Goal: Navigation & Orientation: Understand site structure

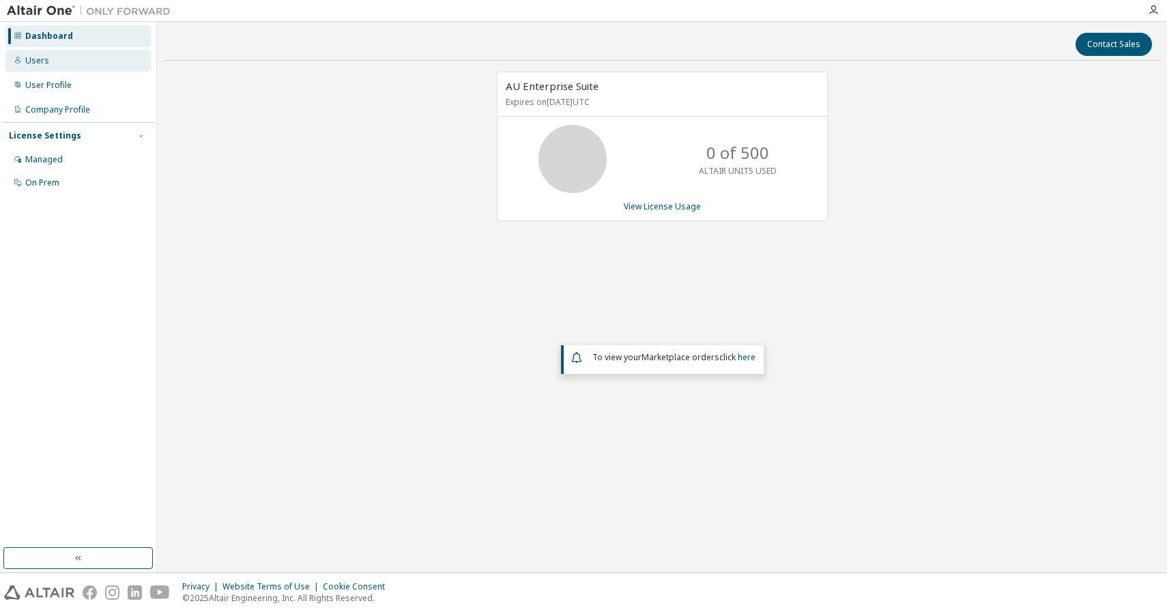
click at [109, 63] on div "Users" at bounding box center [77, 61] width 145 height 22
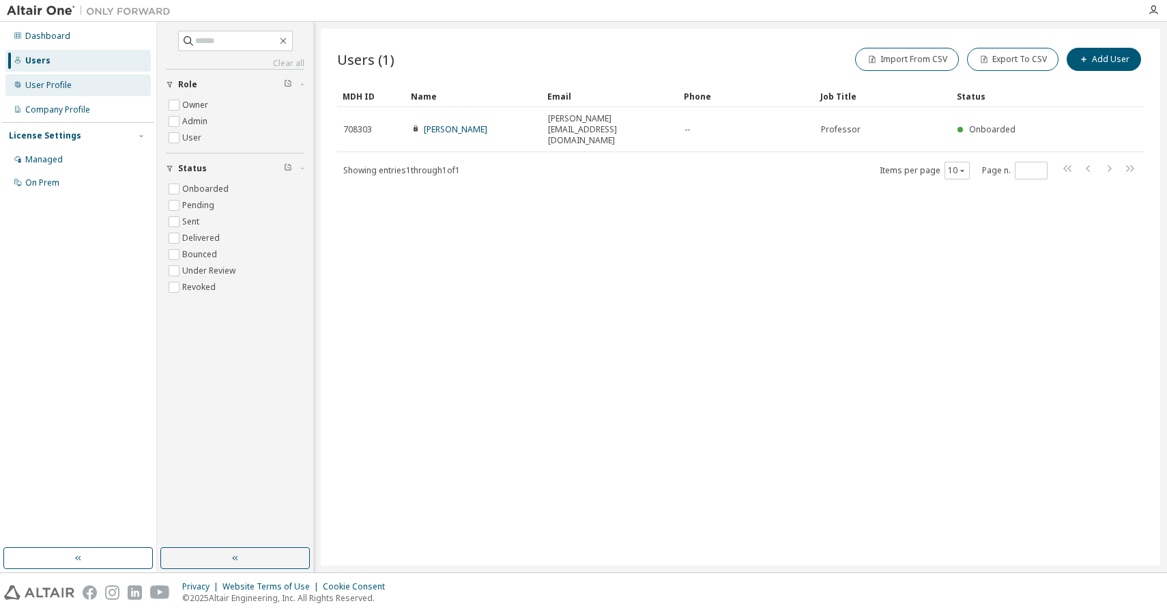
click at [74, 74] on div "User Profile" at bounding box center [77, 85] width 145 height 22
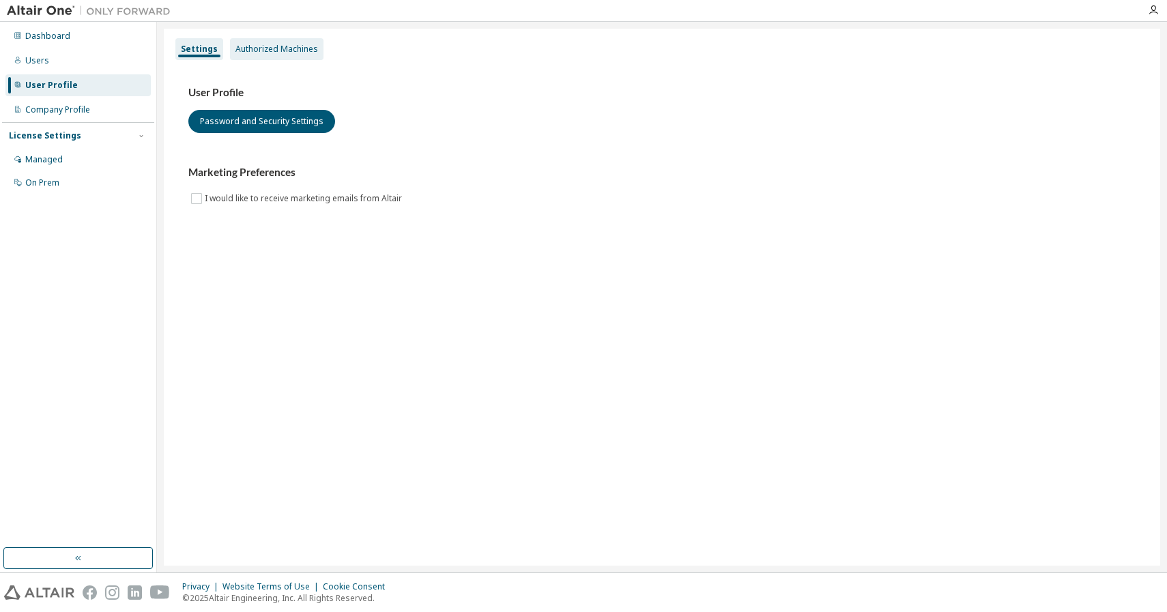
click at [263, 46] on div "Authorized Machines" at bounding box center [276, 49] width 83 height 11
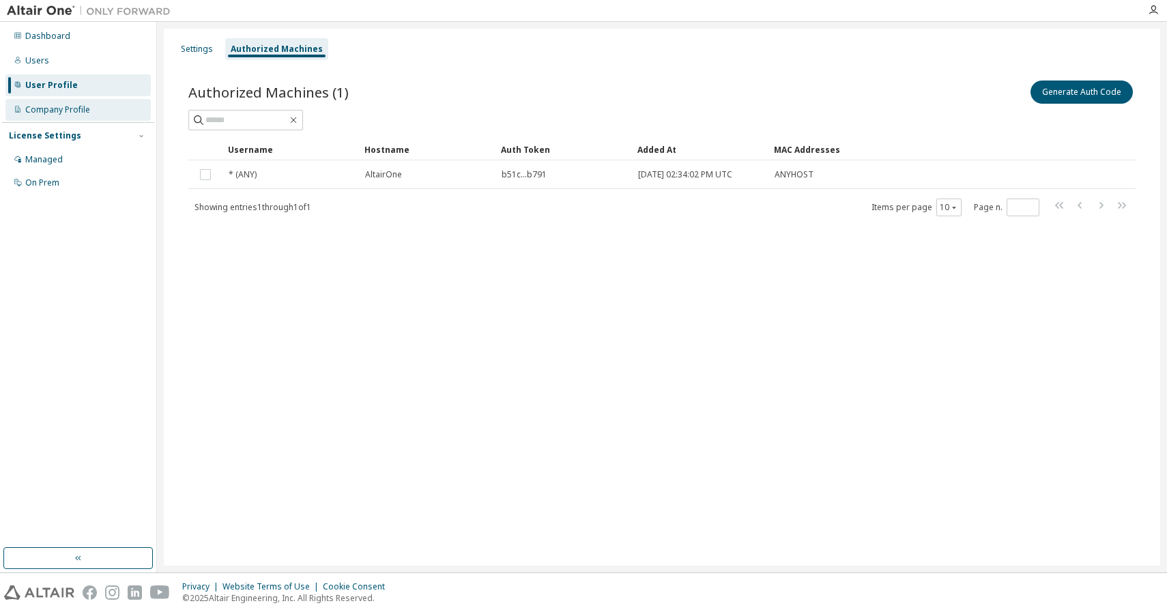
click at [87, 111] on div "Company Profile" at bounding box center [57, 109] width 65 height 11
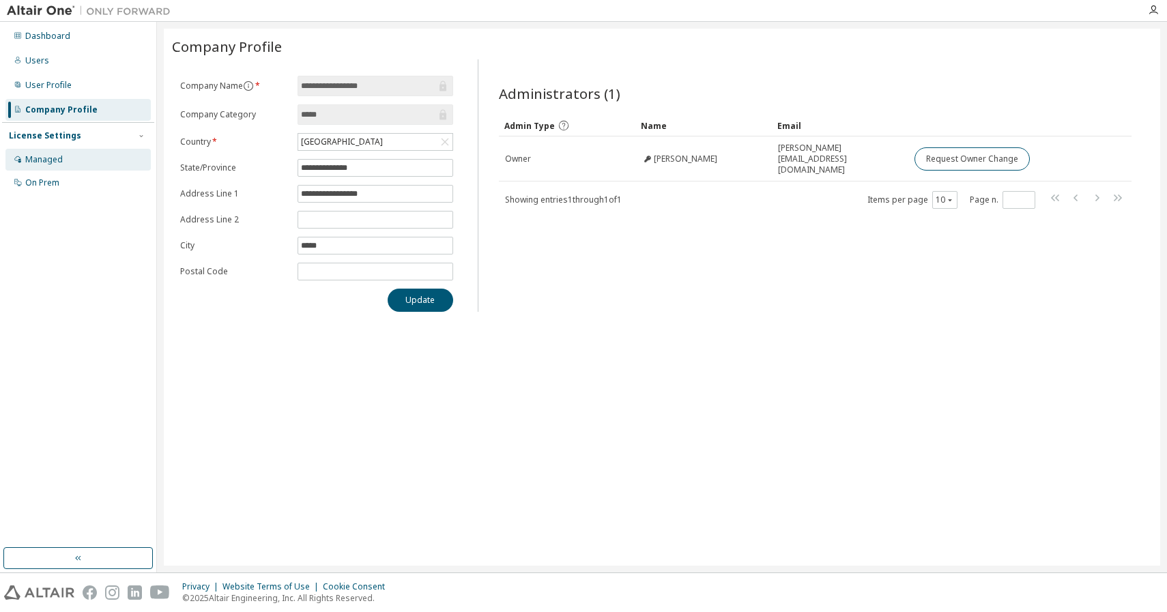
click at [69, 160] on div "Managed" at bounding box center [77, 160] width 145 height 22
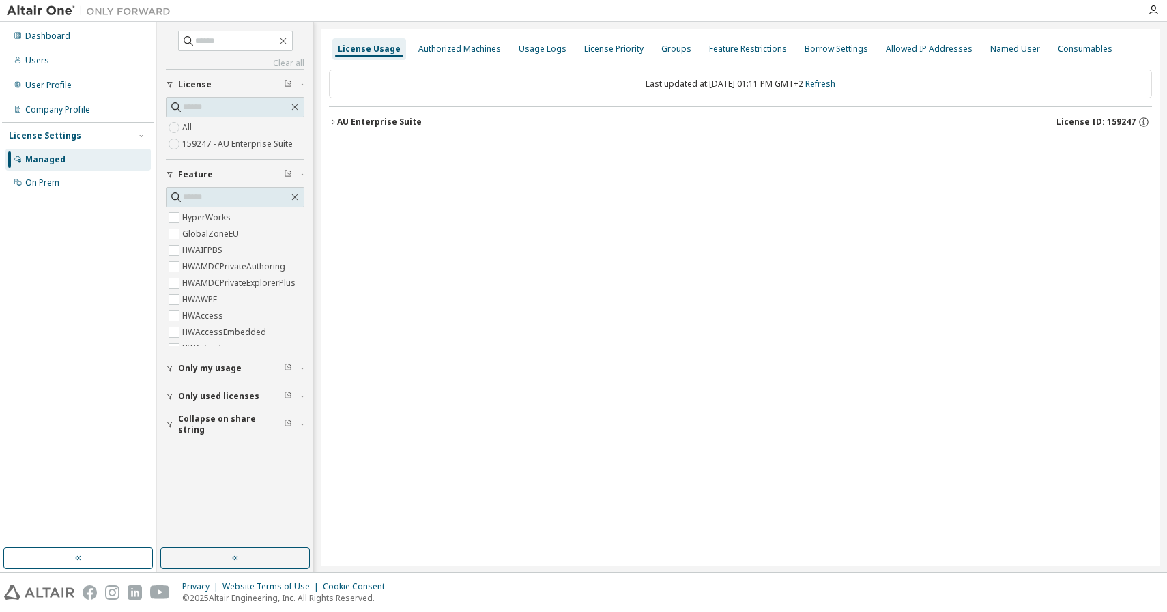
click at [388, 117] on div "AU Enterprise Suite" at bounding box center [379, 122] width 85 height 11
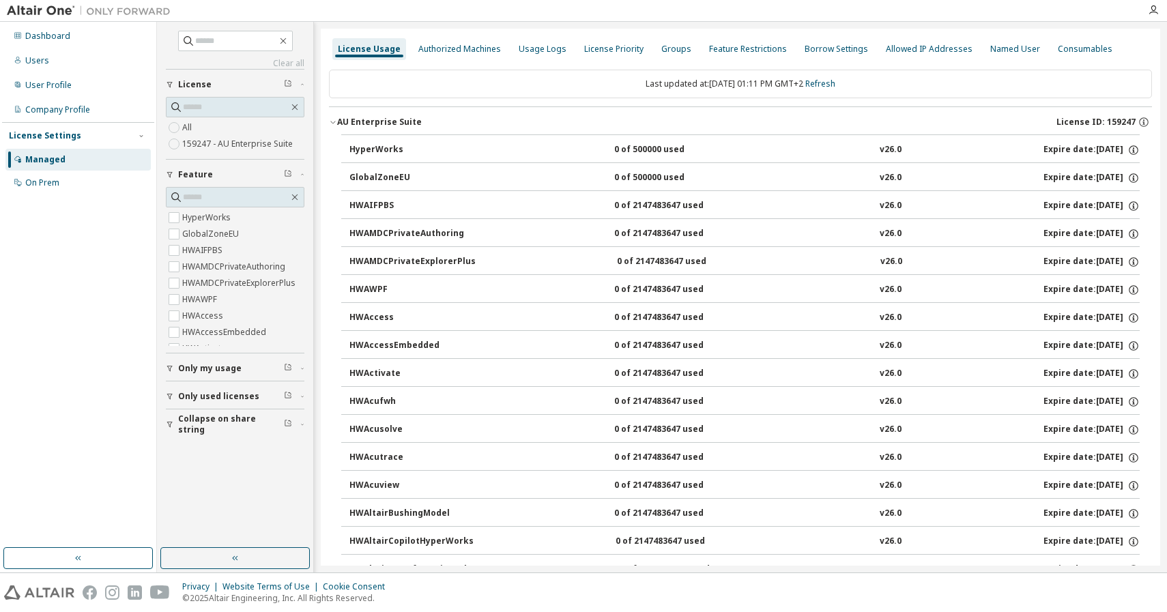
click at [246, 397] on span "Only used licenses" at bounding box center [218, 396] width 81 height 11
click at [617, 51] on div "License Priority" at bounding box center [613, 49] width 59 height 11
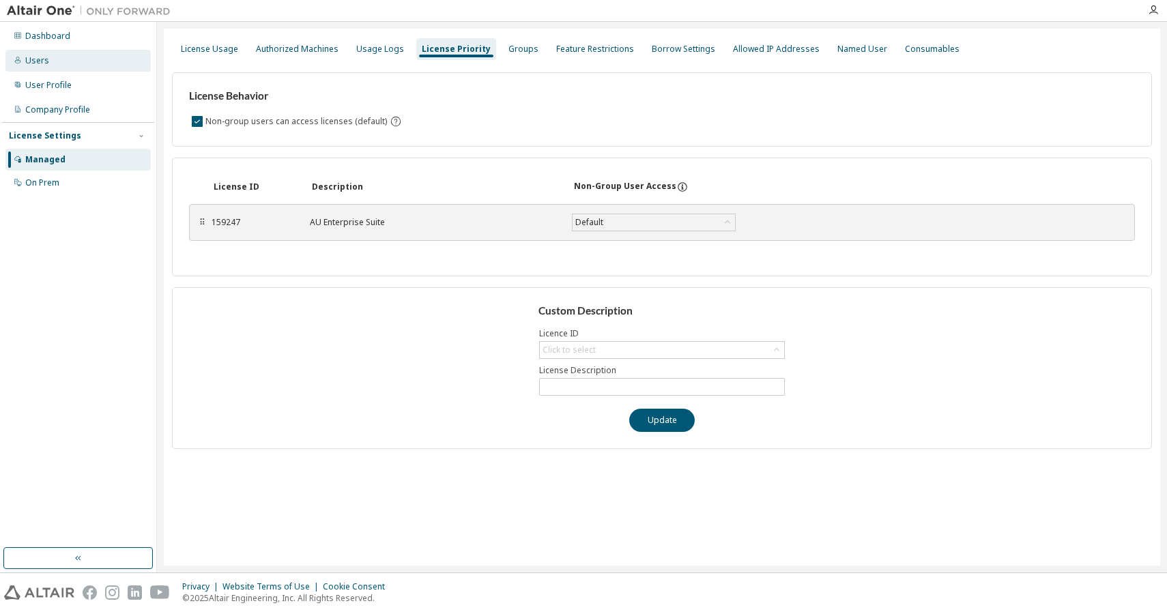
click at [76, 56] on div "Users" at bounding box center [77, 61] width 145 height 22
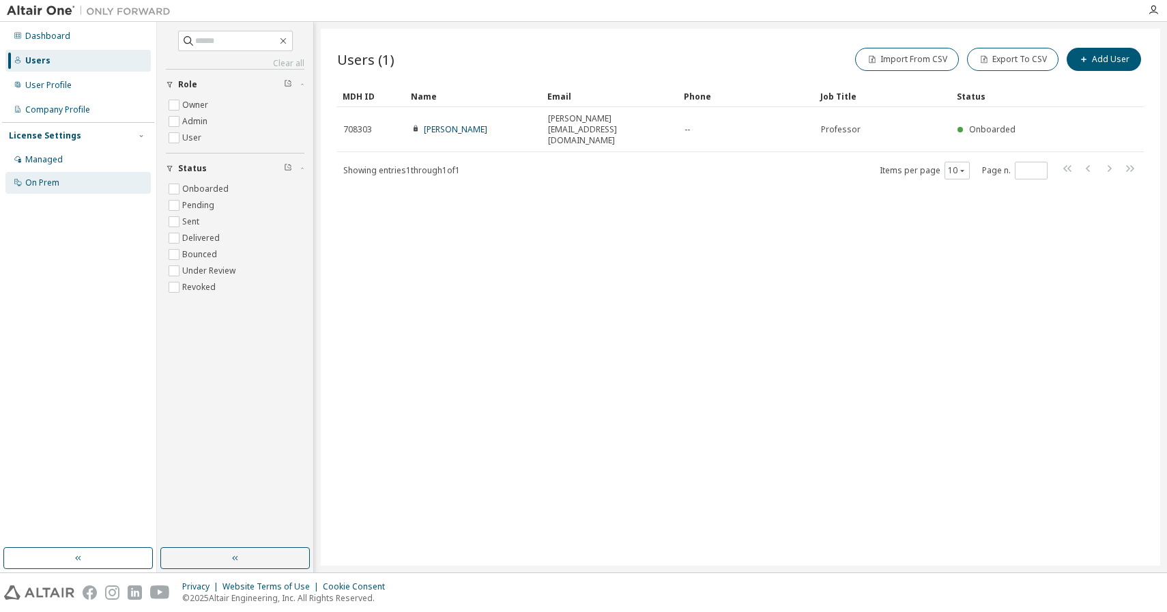
click at [82, 182] on div "On Prem" at bounding box center [77, 183] width 145 height 22
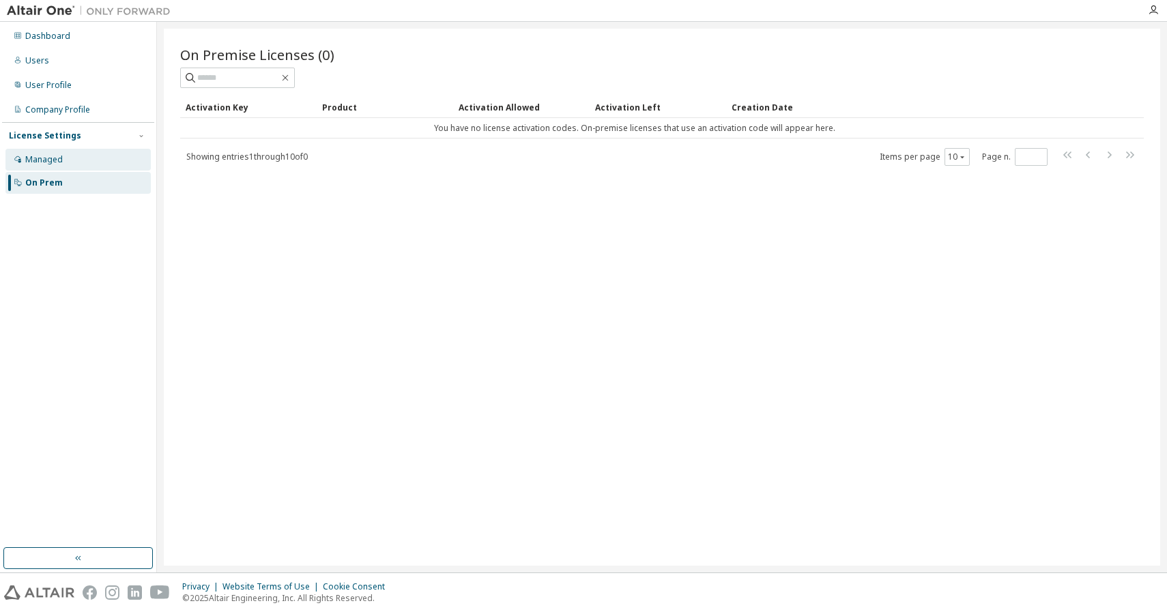
click at [63, 159] on div "Managed" at bounding box center [77, 160] width 145 height 22
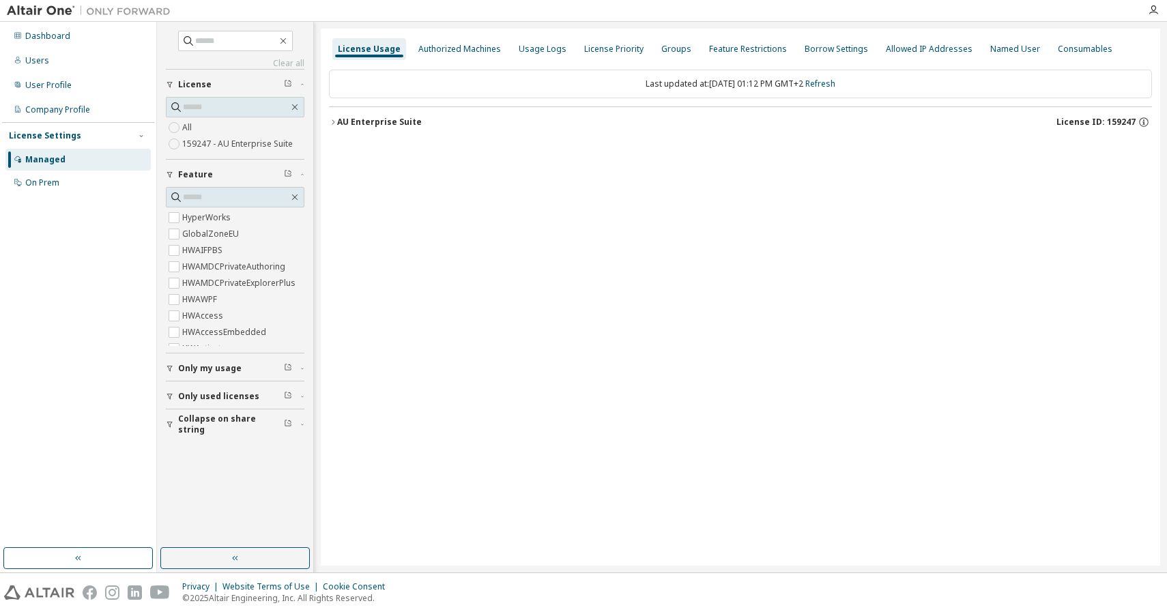
click at [334, 119] on icon "button" at bounding box center [333, 122] width 8 height 8
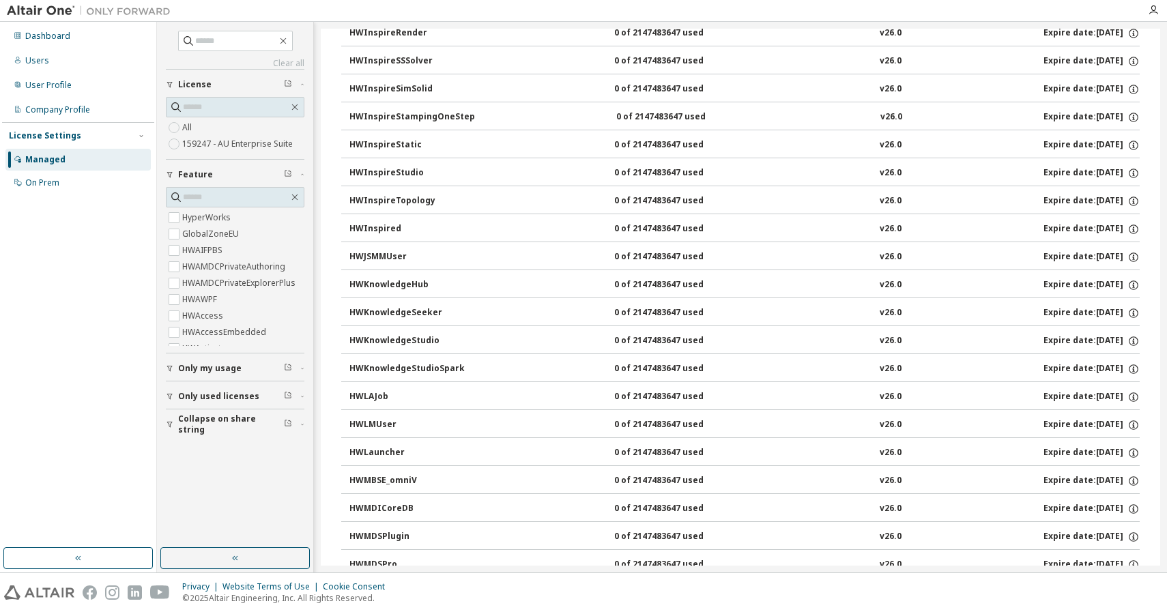
scroll to position [4709, 0]
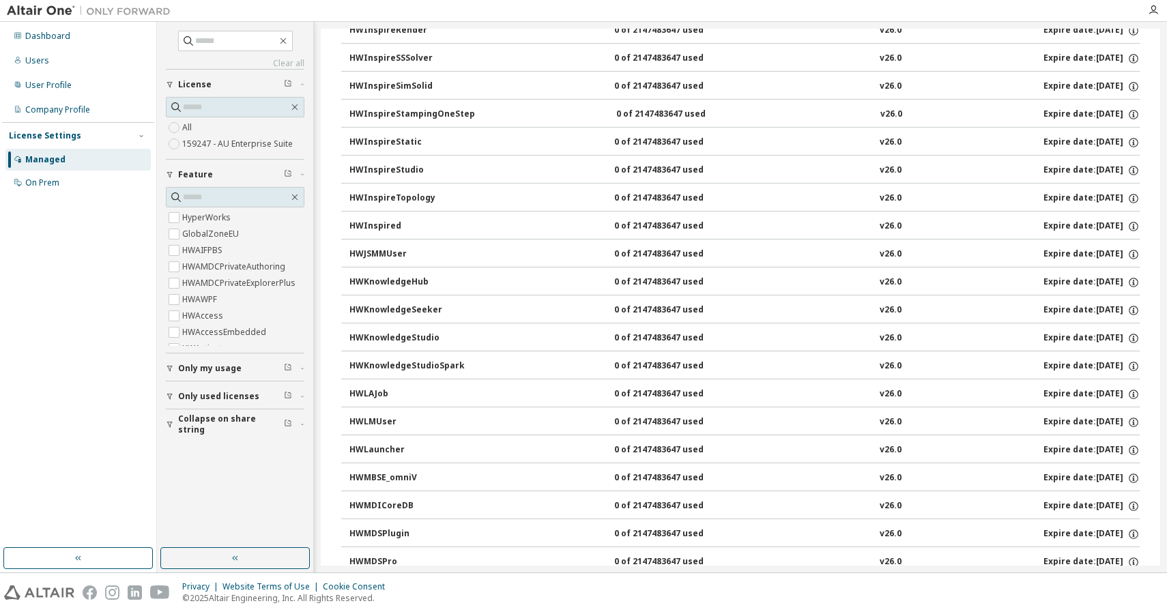
click at [231, 403] on button "Only used licenses" at bounding box center [235, 397] width 139 height 30
click at [189, 433] on label "No" at bounding box center [189, 433] width 14 height 16
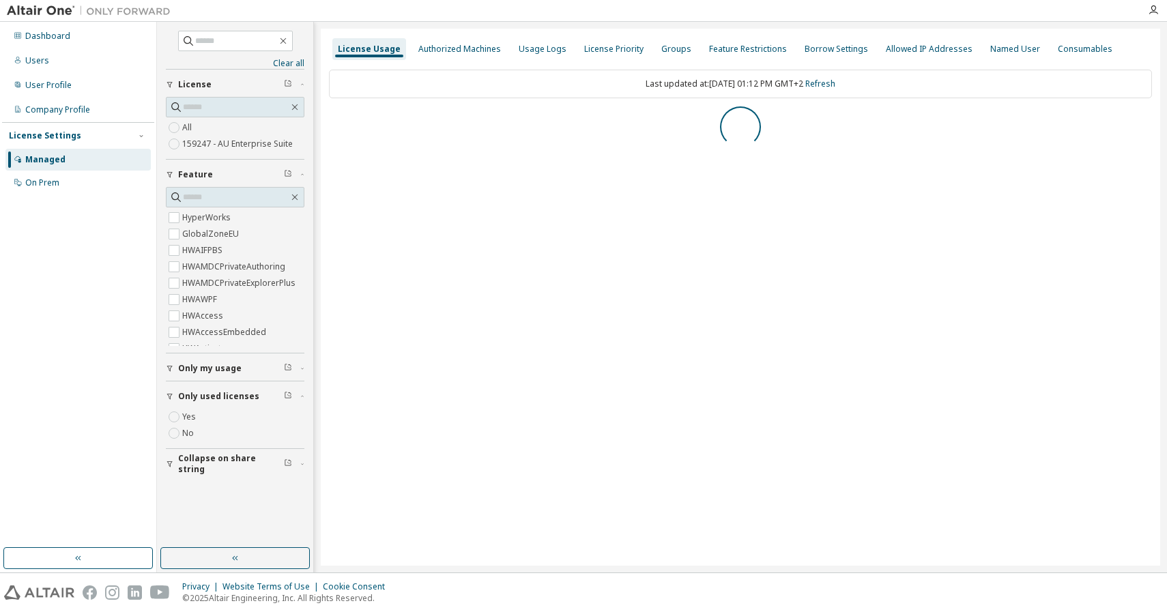
scroll to position [0, 0]
click at [388, 118] on div "AU Enterprise Suite" at bounding box center [379, 122] width 85 height 11
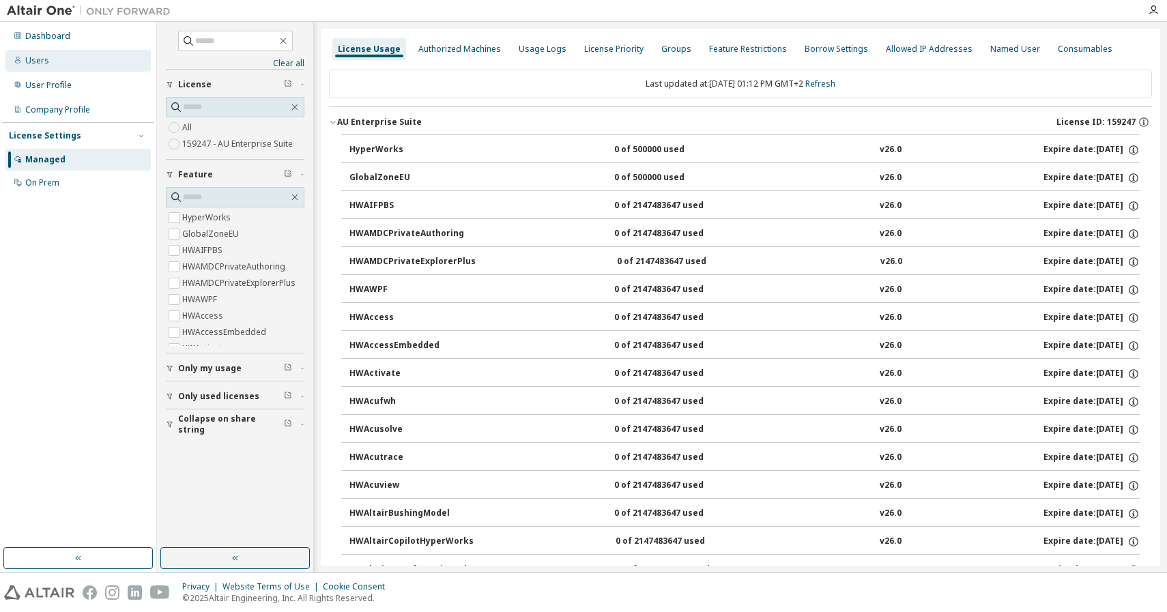
click at [86, 61] on div "Users" at bounding box center [77, 61] width 145 height 22
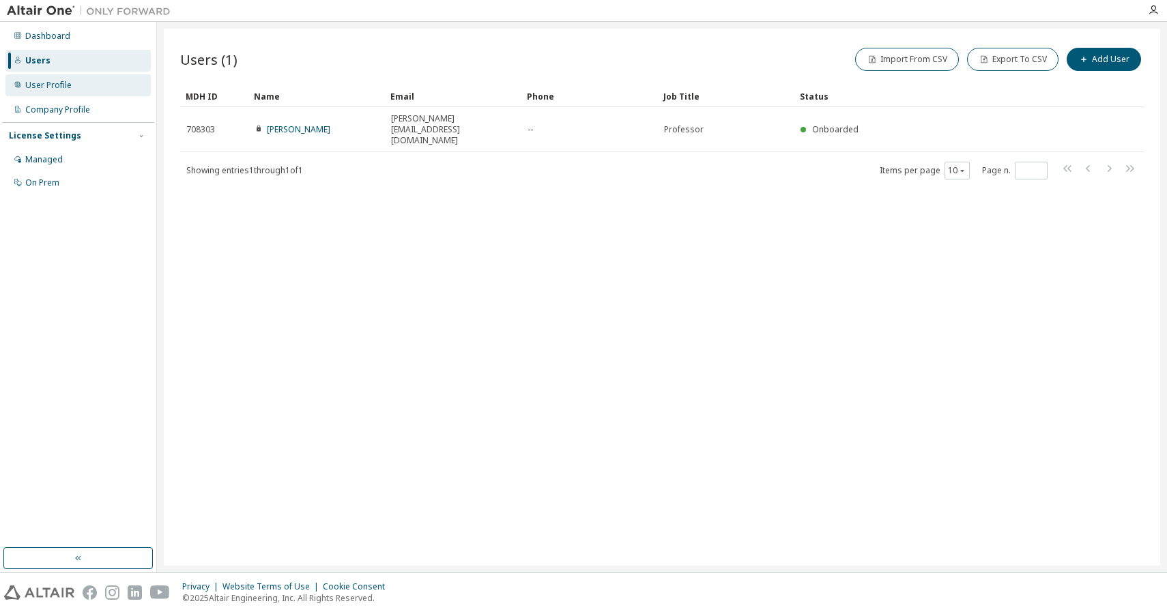
click at [78, 80] on div "User Profile" at bounding box center [77, 85] width 145 height 22
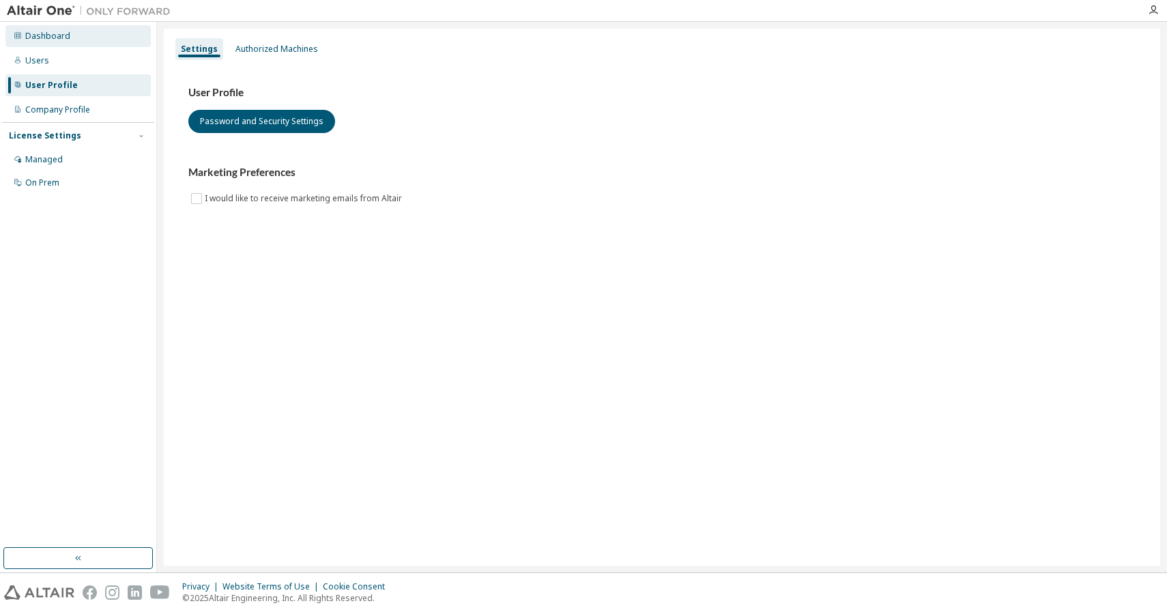
click at [101, 36] on div "Dashboard" at bounding box center [77, 36] width 145 height 22
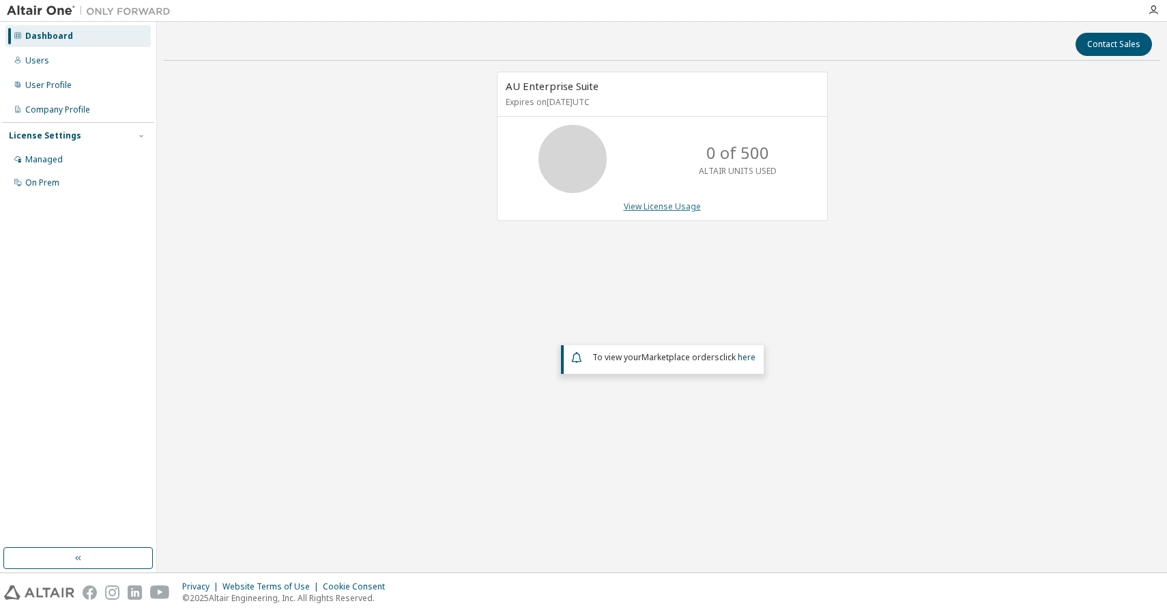
click at [662, 210] on link "View License Usage" at bounding box center [662, 207] width 77 height 12
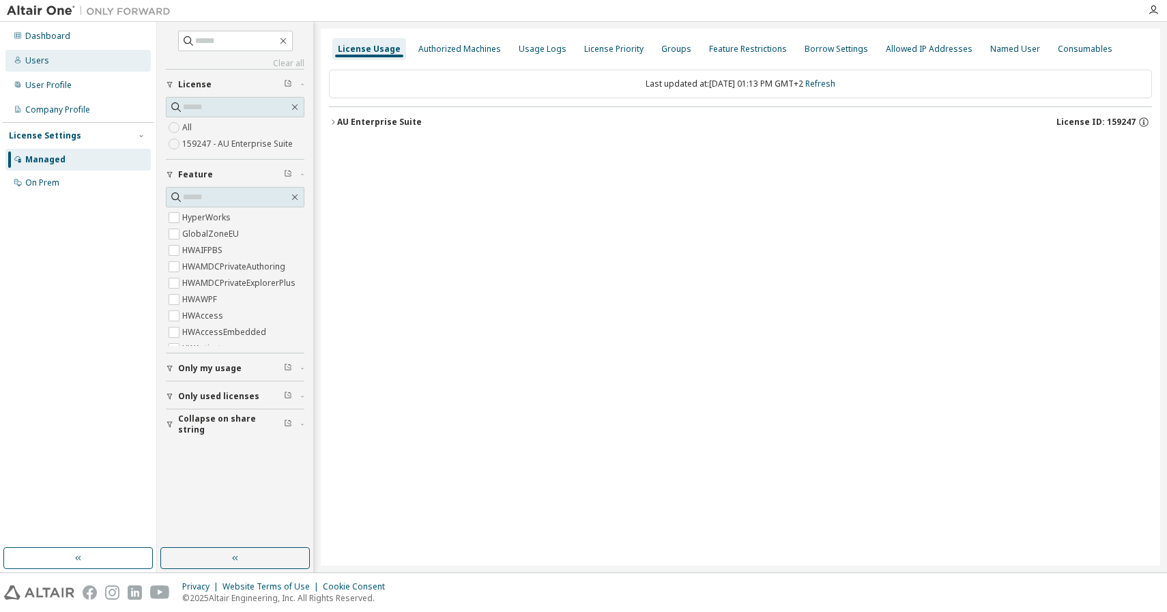
click at [89, 50] on div "Users" at bounding box center [77, 61] width 145 height 22
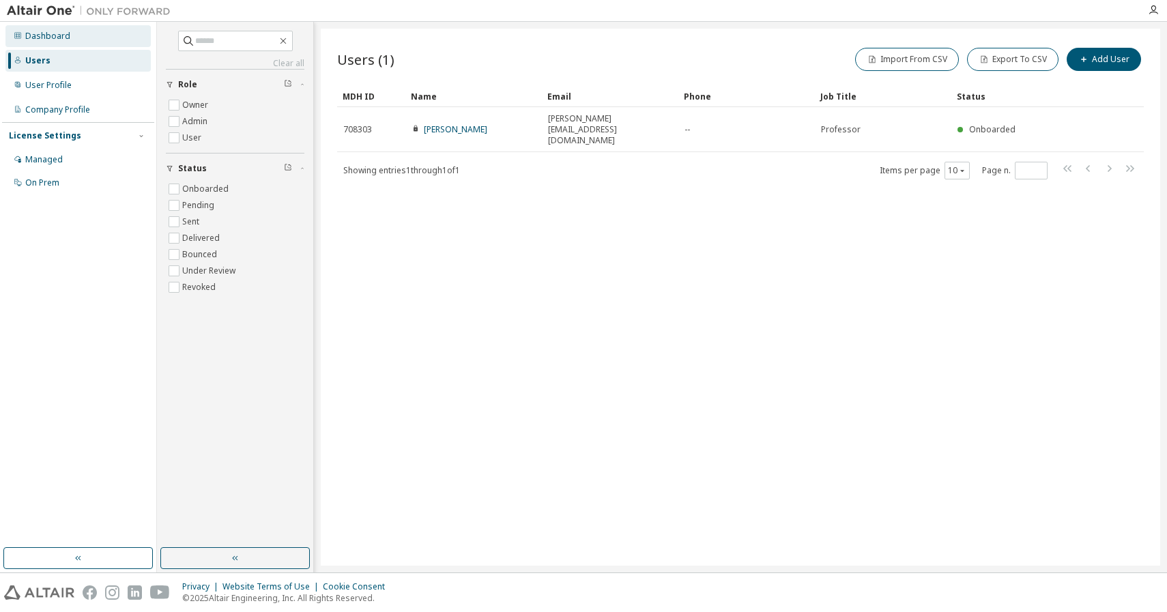
click at [74, 43] on div "Dashboard" at bounding box center [77, 36] width 145 height 22
